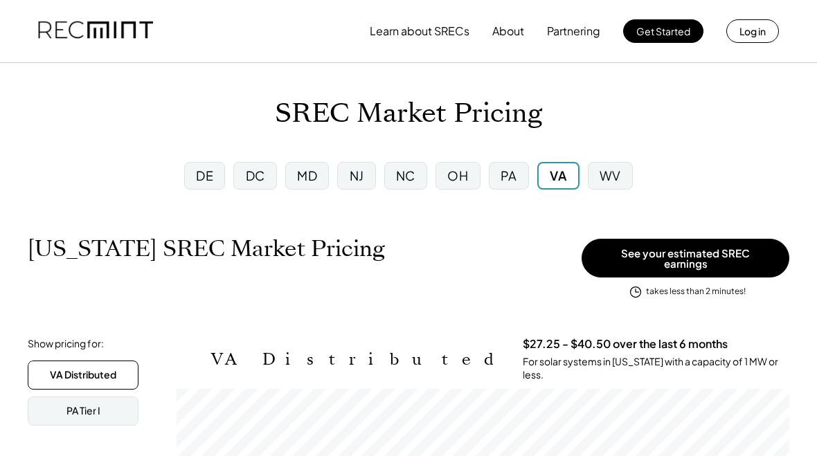
scroll to position [228, 613]
click at [563, 177] on div "VA" at bounding box center [558, 175] width 17 height 17
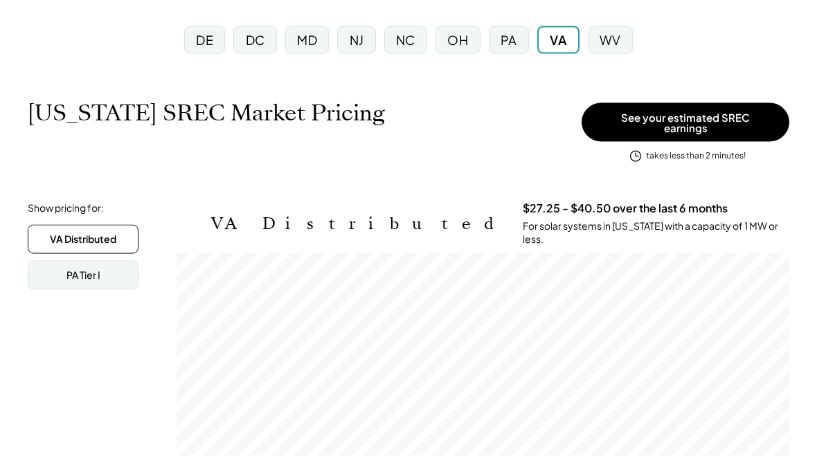
scroll to position [0, 0]
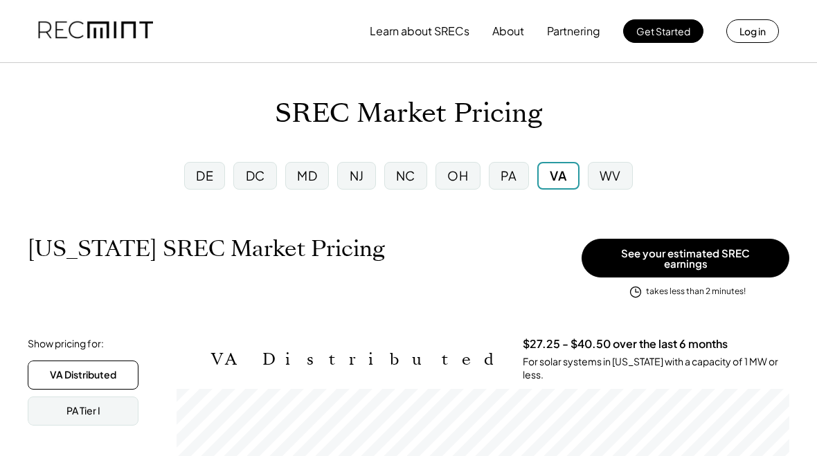
click at [753, 32] on button "Log in" at bounding box center [752, 31] width 53 height 24
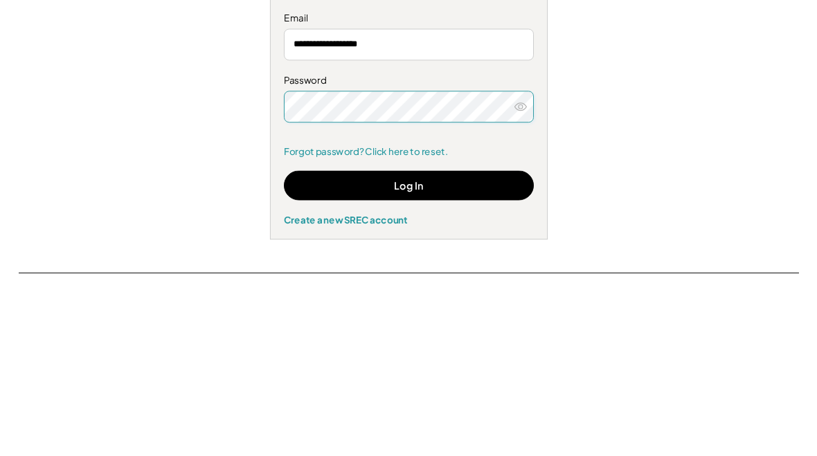
scroll to position [183, 0]
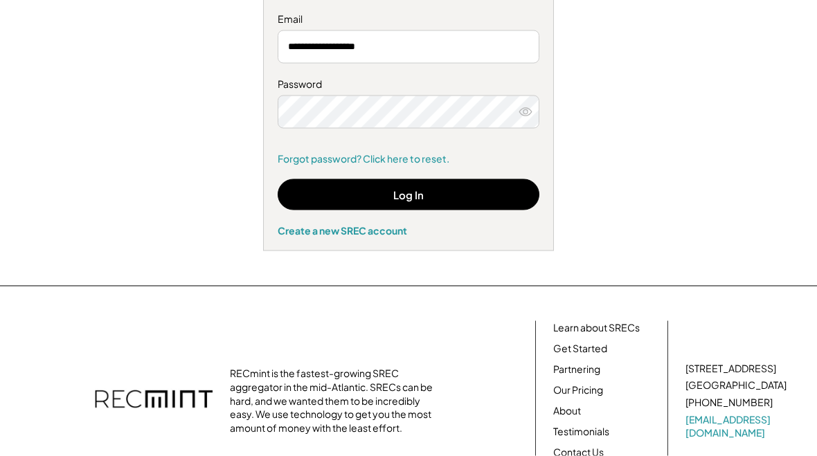
click at [413, 192] on button "Log In" at bounding box center [409, 194] width 262 height 31
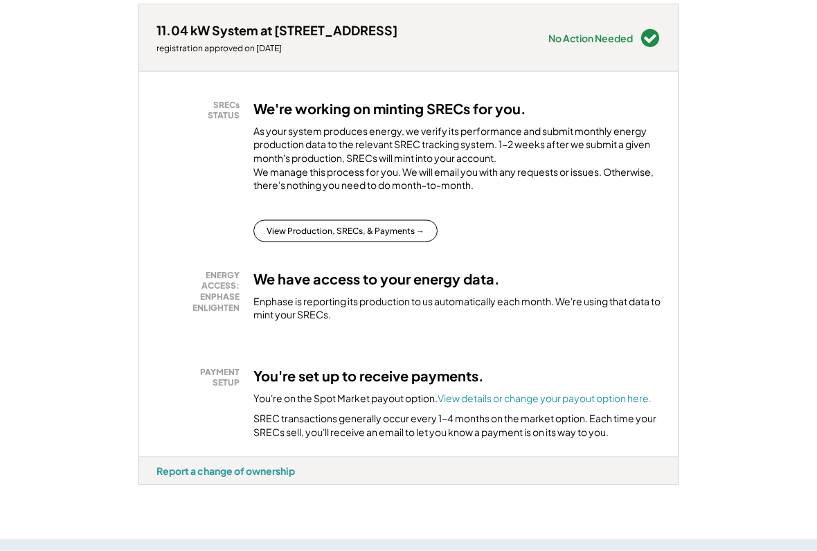
scroll to position [206, 0]
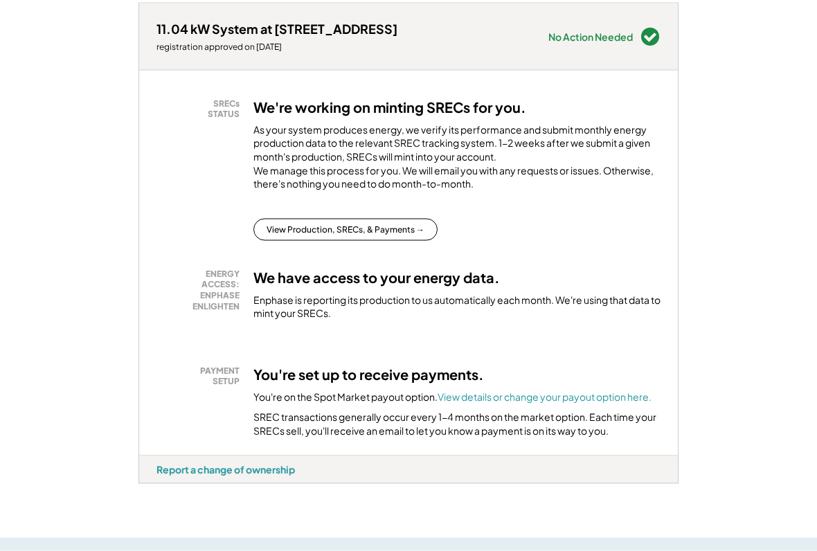
click at [347, 237] on button "View Production, SRECs, & Payments →" at bounding box center [345, 230] width 184 height 22
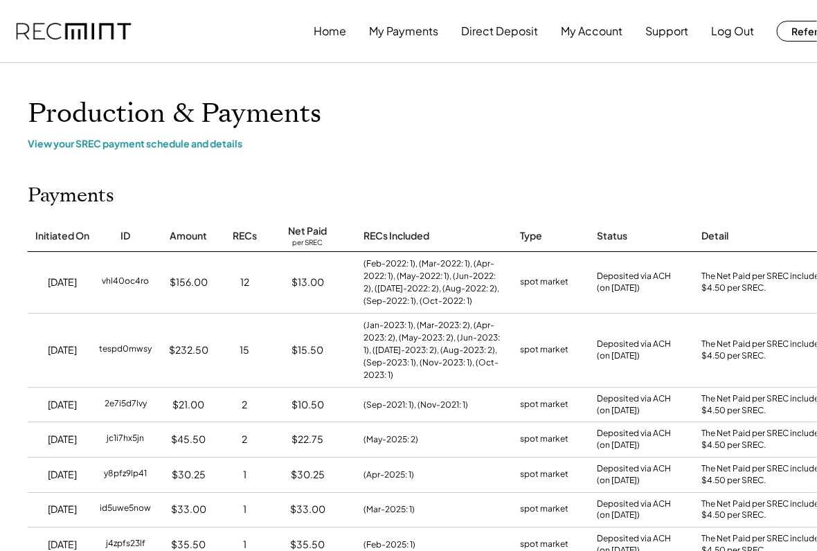
click at [177, 140] on div "View your SREC payment schedule and details" at bounding box center [443, 143] width 831 height 12
click at [194, 141] on div "View your SREC payment schedule and details" at bounding box center [443, 143] width 831 height 12
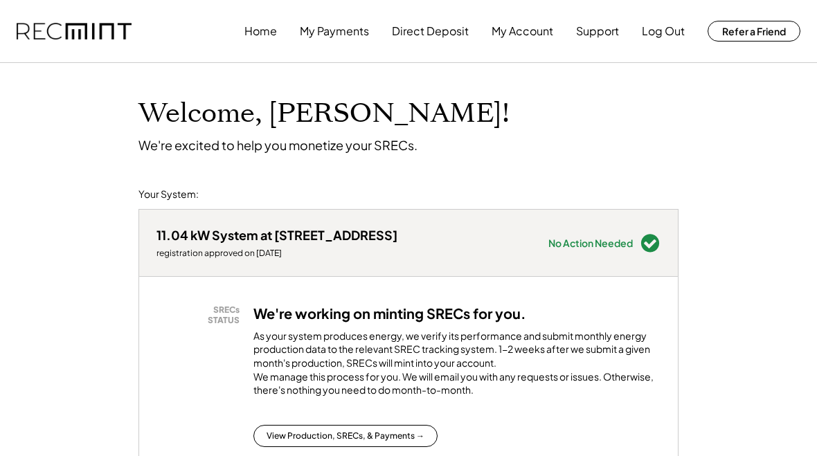
click at [350, 35] on button "My Payments" at bounding box center [334, 31] width 69 height 28
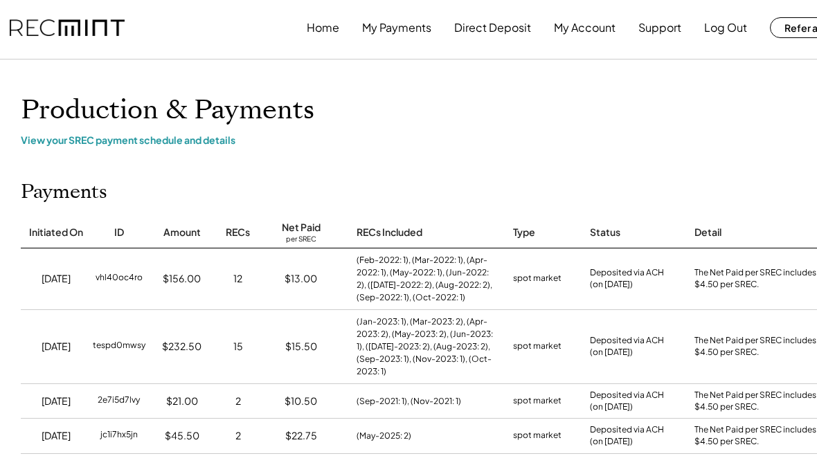
scroll to position [0, 7]
